Goal: Download file/media

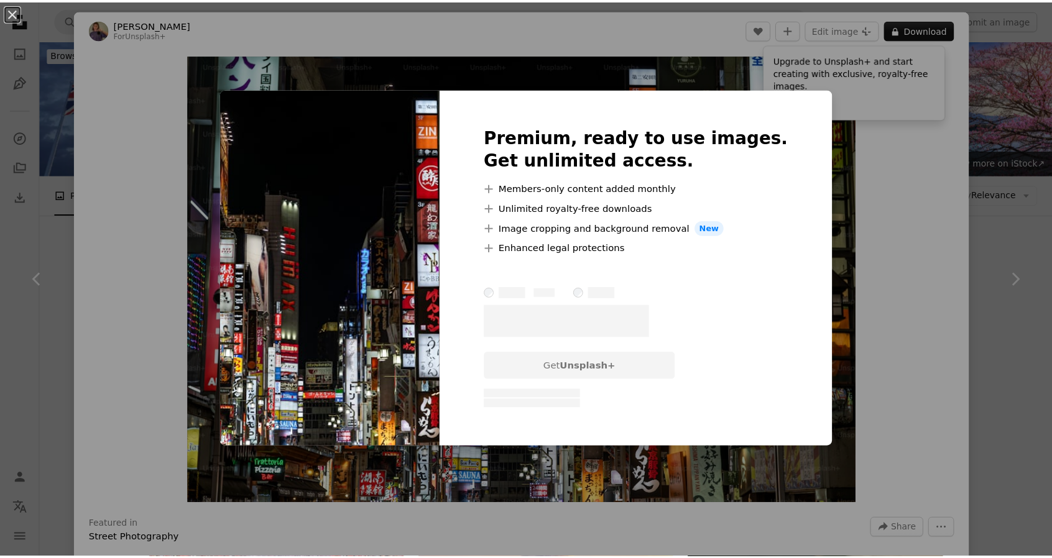
scroll to position [7587, 0]
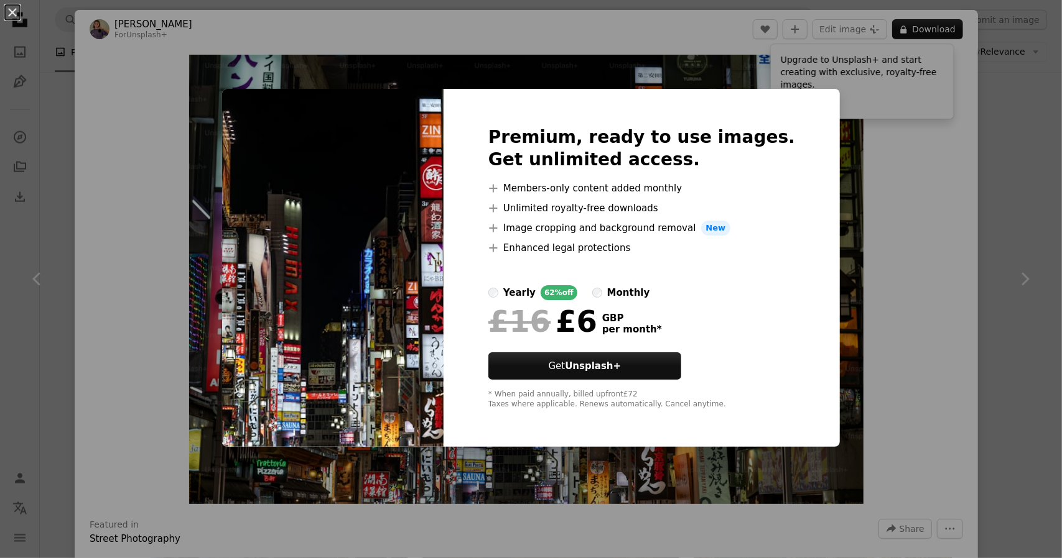
click at [948, 186] on div "An X shape Premium, ready to use images. Get unlimited access. A plus sign Memb…" at bounding box center [531, 279] width 1062 height 558
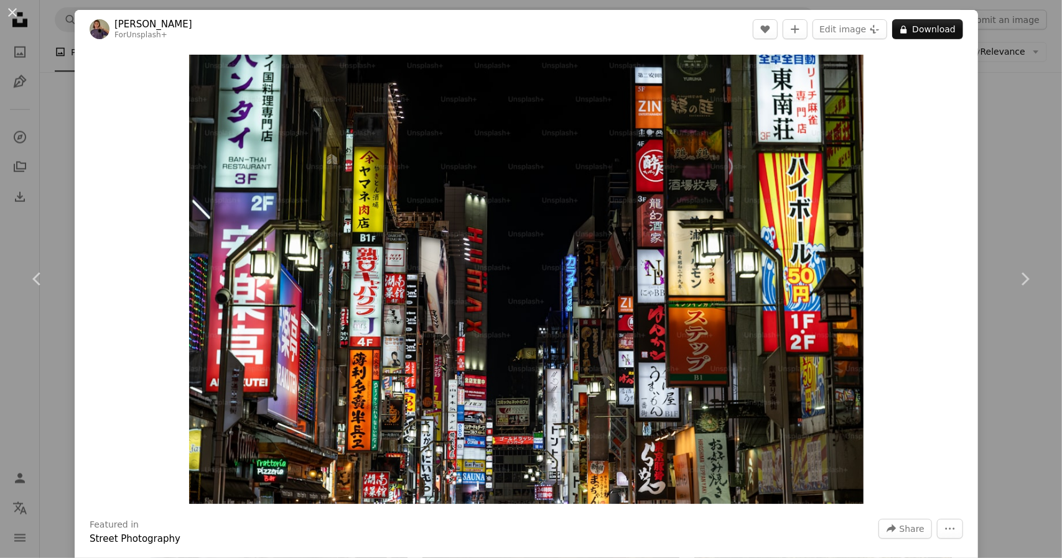
click at [997, 121] on div "An X shape Chevron left Chevron right [PERSON_NAME] For Unsplash+ A heart A plu…" at bounding box center [531, 279] width 1062 height 558
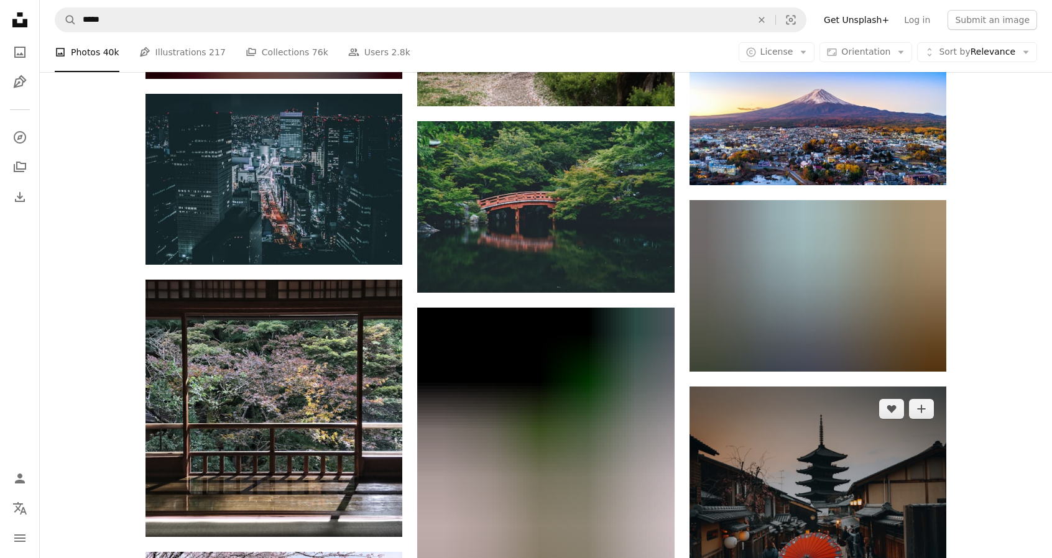
scroll to position [14365, 0]
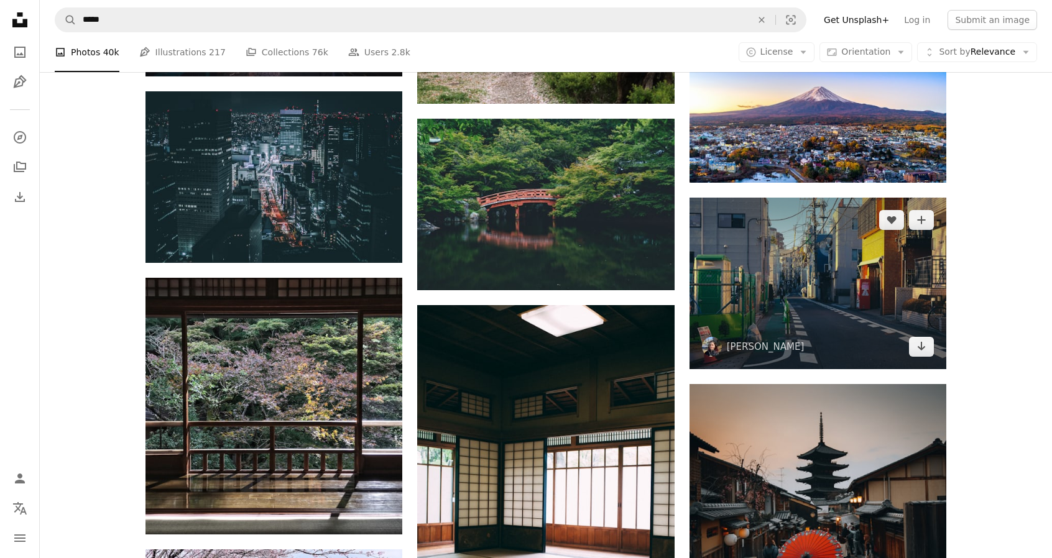
click at [835, 299] on img at bounding box center [818, 283] width 257 height 171
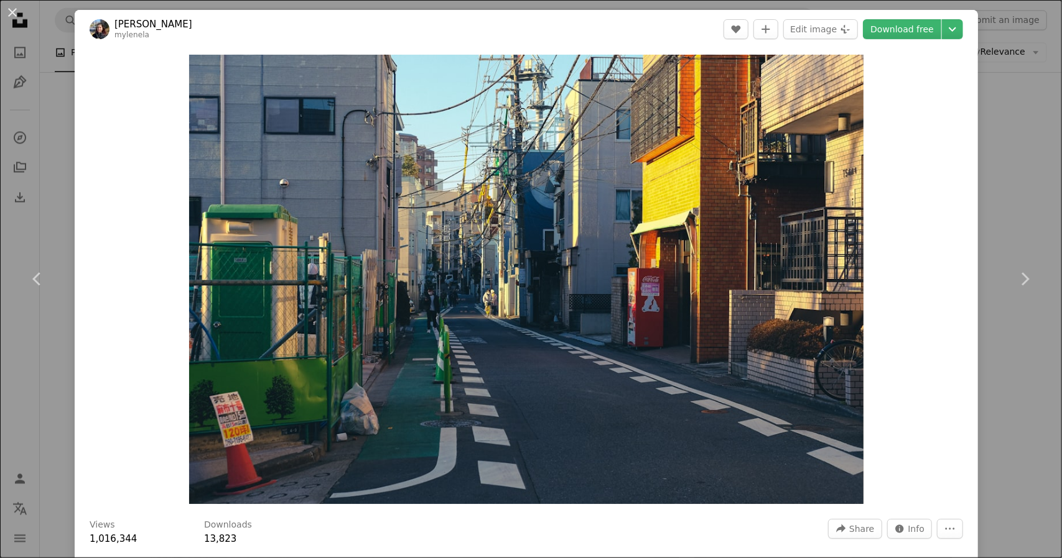
click at [996, 152] on div "An X shape Chevron left Chevron right [PERSON_NAME] mylenela A heart A plus sig…" at bounding box center [531, 279] width 1062 height 558
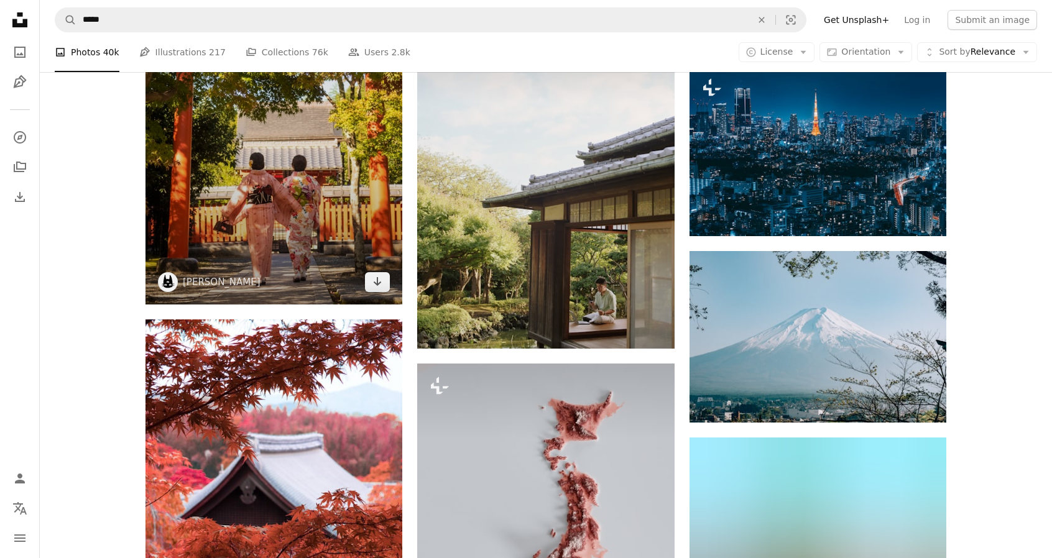
scroll to position [18034, 0]
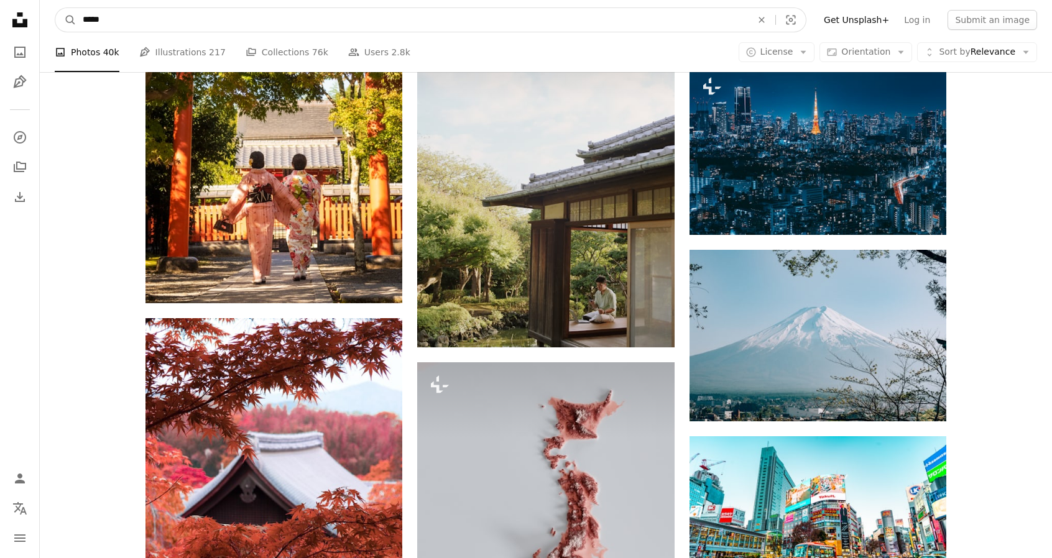
drag, startPoint x: 526, startPoint y: 21, endPoint x: 47, endPoint y: 74, distance: 482.4
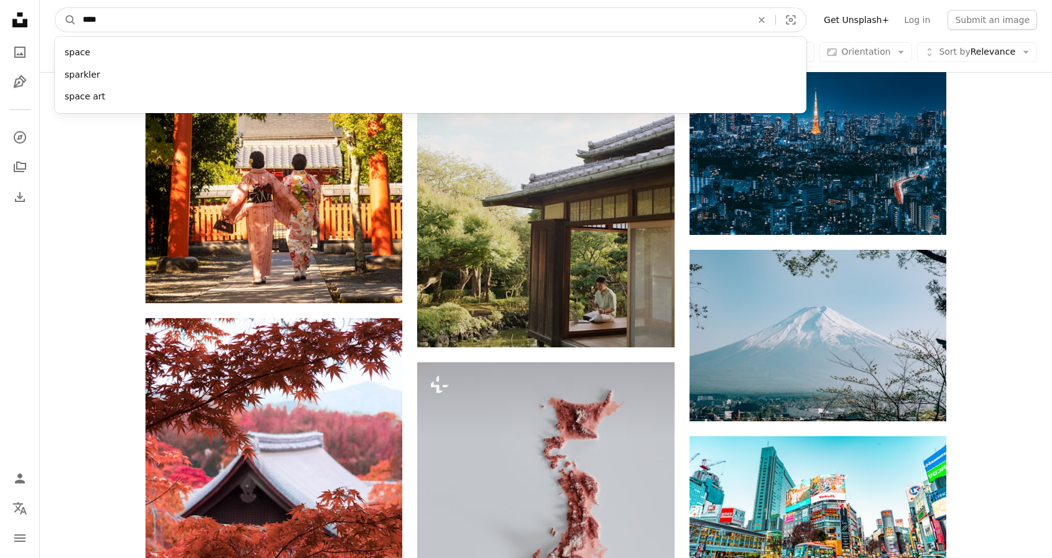
type input "*****"
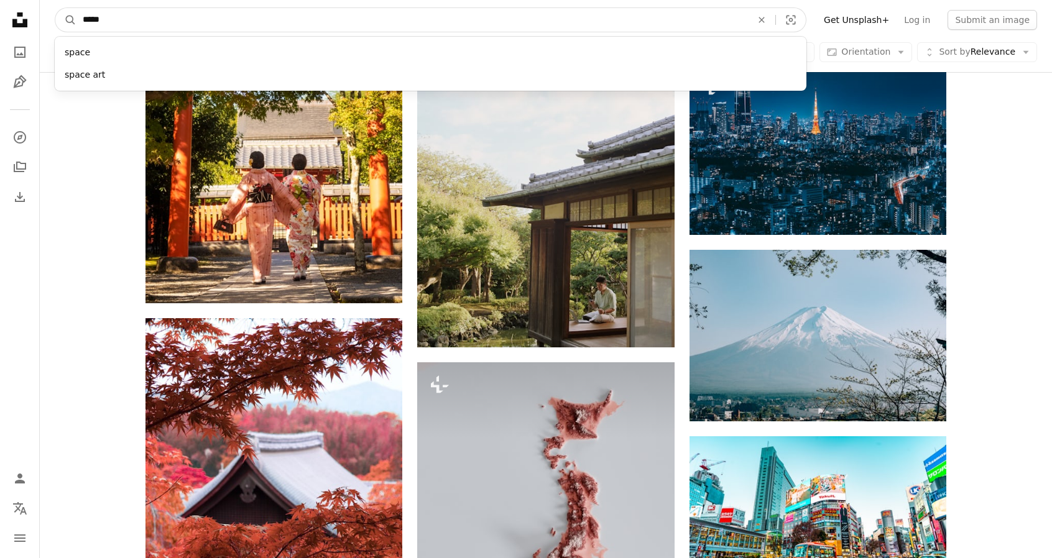
click button "A magnifying glass" at bounding box center [65, 20] width 21 height 24
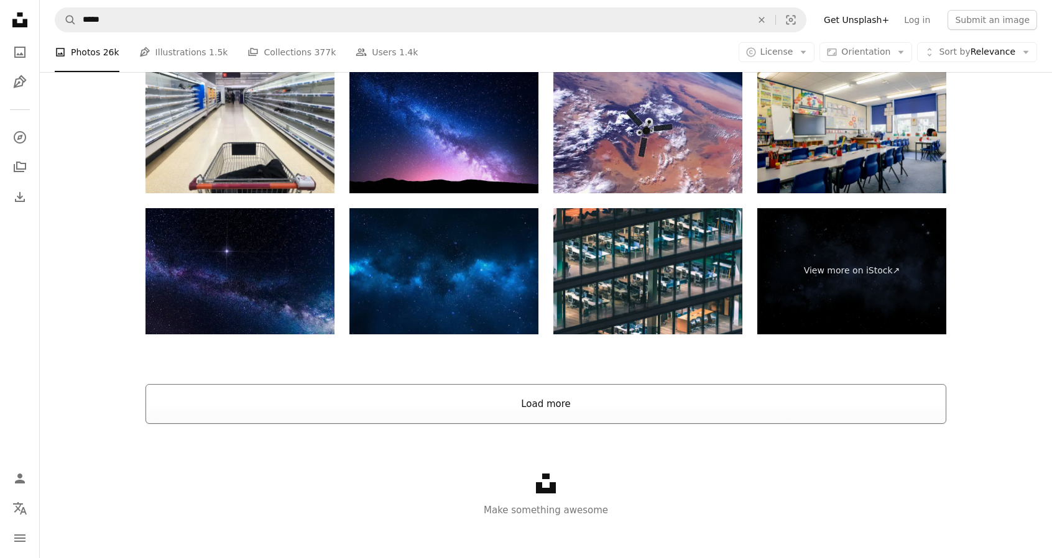
scroll to position [2516, 0]
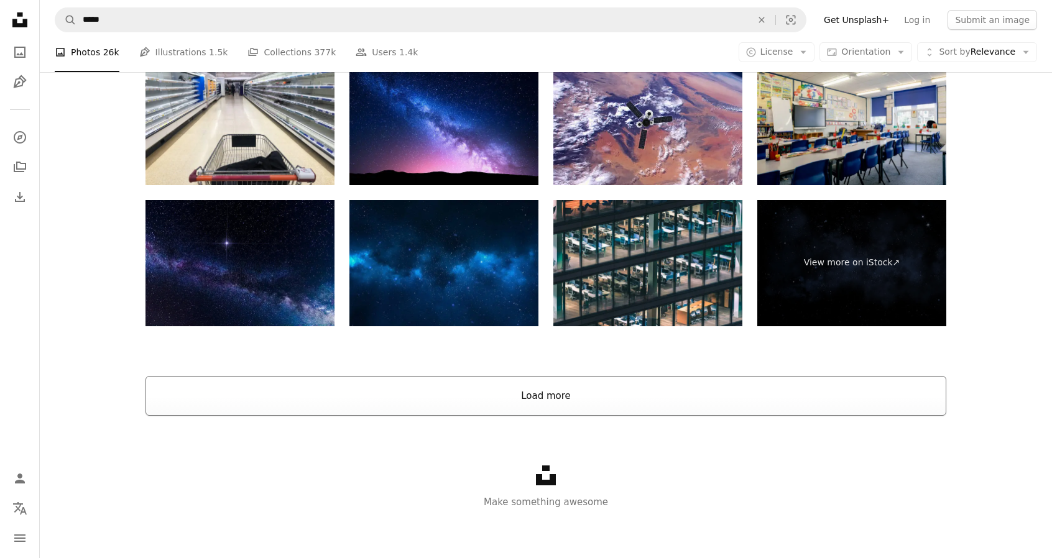
click at [562, 390] on button "Load more" at bounding box center [546, 396] width 801 height 40
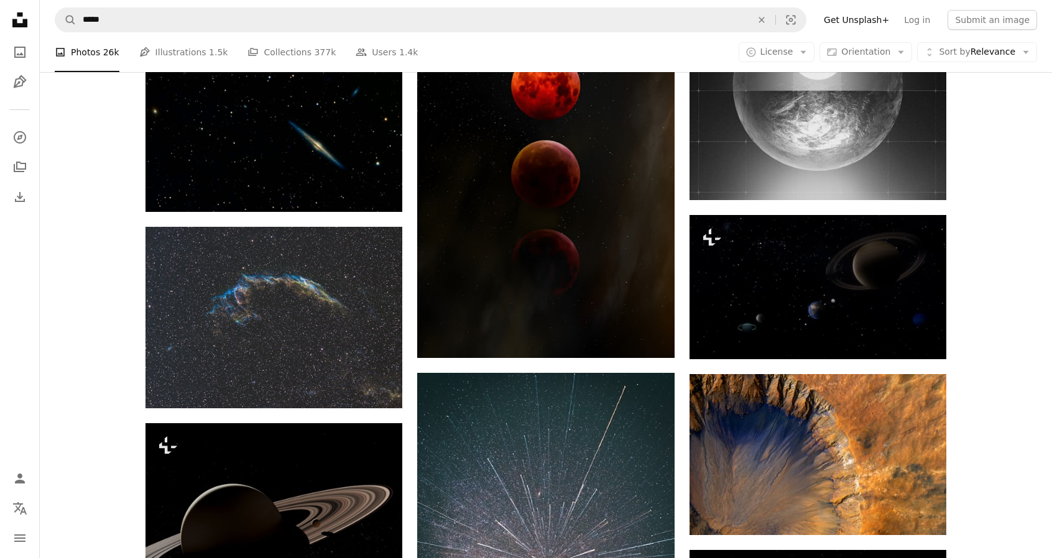
scroll to position [8175, 0]
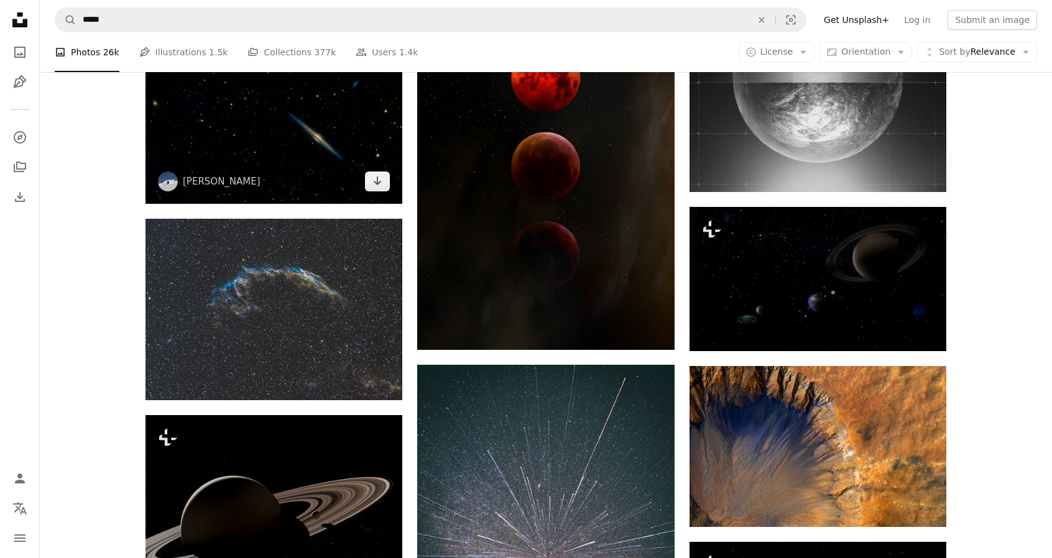
click at [249, 156] on img at bounding box center [274, 119] width 257 height 167
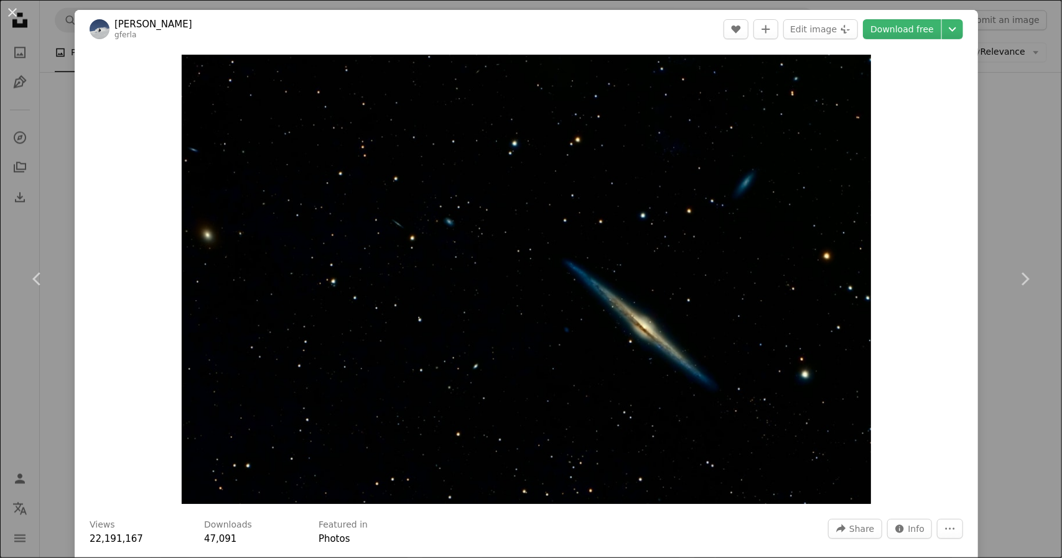
click at [1014, 101] on div "An X shape Chevron left Chevron right [PERSON_NAME] gferla A heart A plus sign …" at bounding box center [531, 279] width 1062 height 558
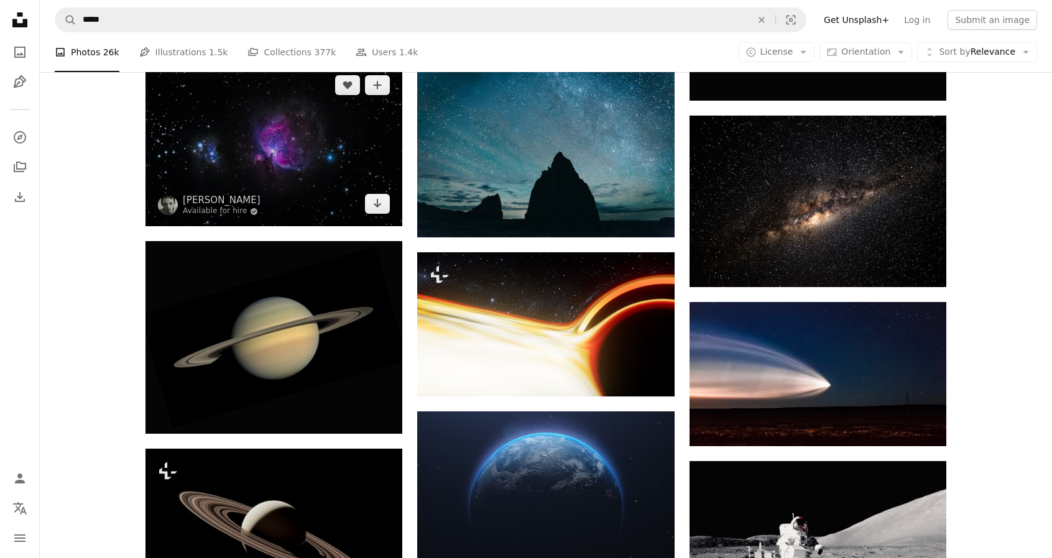
scroll to position [11720, 0]
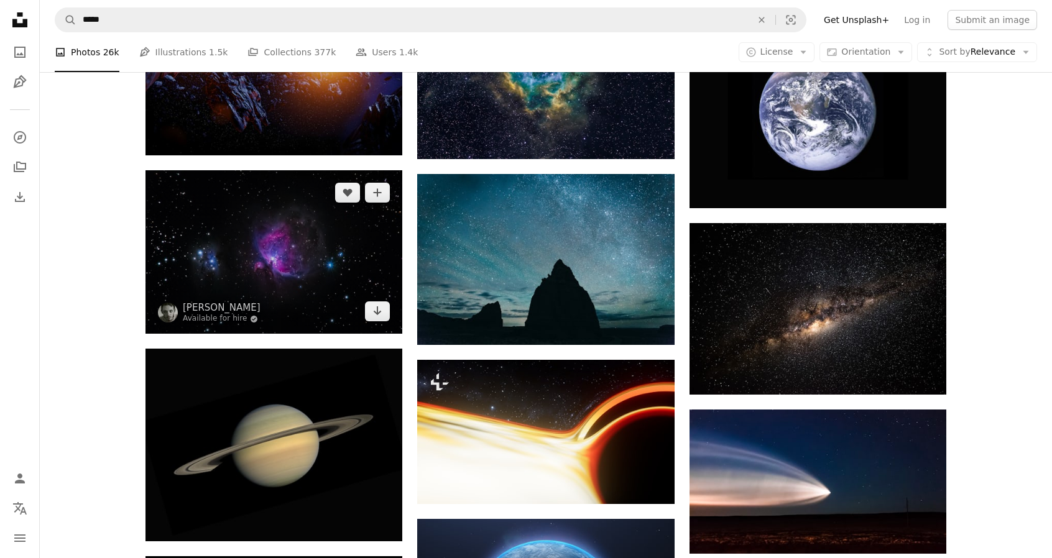
click at [340, 256] on img at bounding box center [274, 252] width 257 height 164
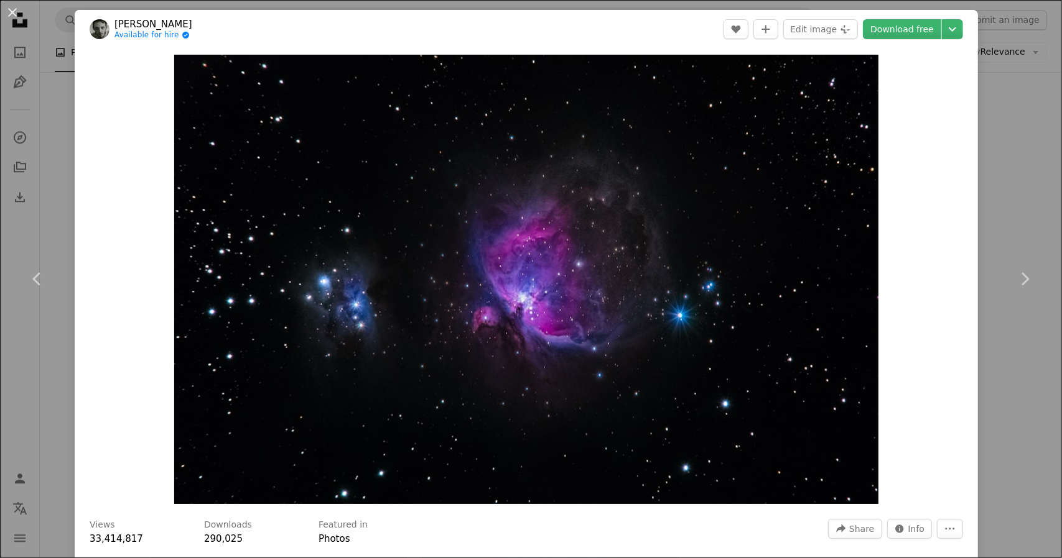
click at [1002, 137] on div "An X shape Chevron left Chevron right [PERSON_NAME] Available for hire A checkm…" at bounding box center [531, 279] width 1062 height 558
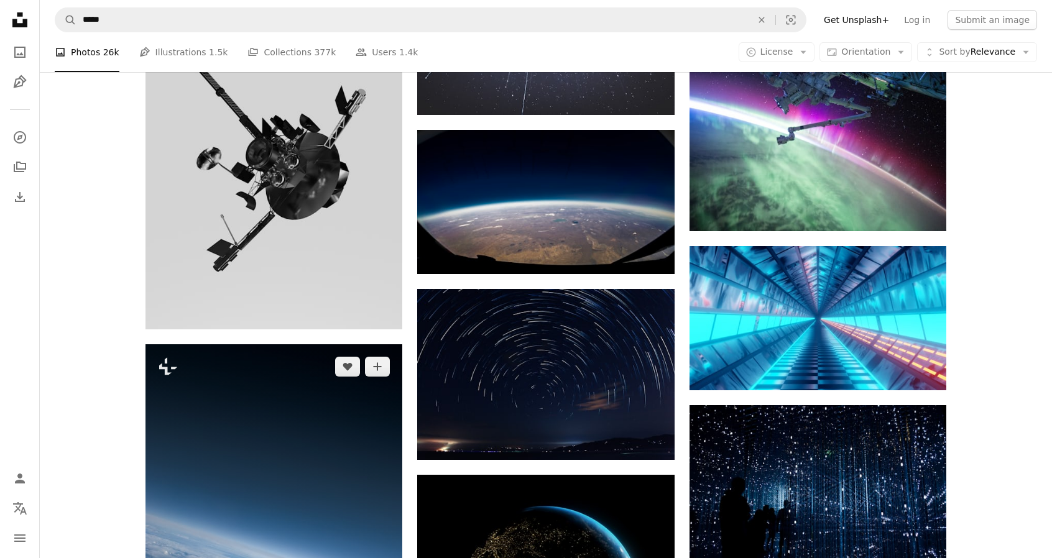
scroll to position [21296, 0]
